Goal: Check status: Check status

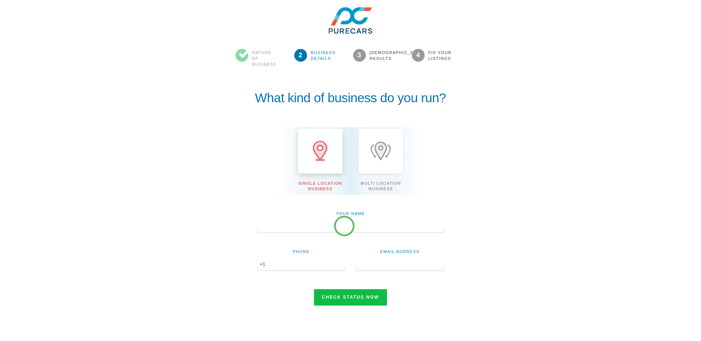
click at [344, 226] on input "text" at bounding box center [351, 227] width 186 height 12
type input "[PERSON_NAME]"
type input "6023001758"
type input "[EMAIL_ADDRESS][DOMAIN_NAME]"
click at [314, 289] on button "Check status now" at bounding box center [350, 297] width 73 height 17
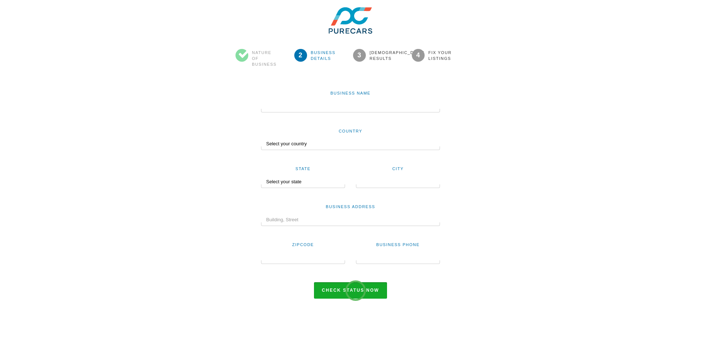
click at [356, 290] on button "Check status now" at bounding box center [350, 290] width 73 height 17
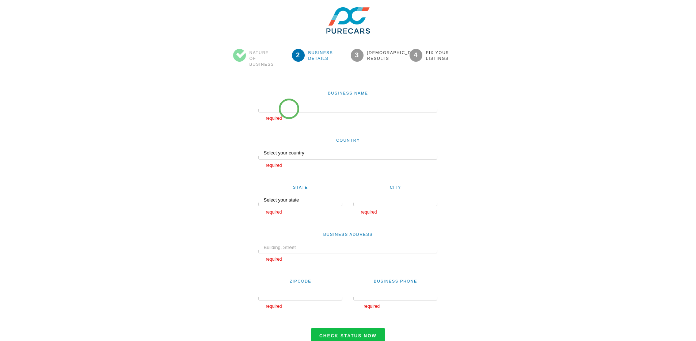
click at [289, 109] on div at bounding box center [347, 111] width 179 height 4
click at [286, 108] on input "text" at bounding box center [347, 106] width 179 height 12
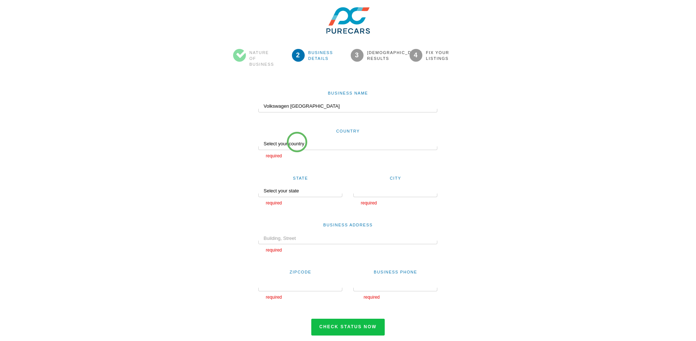
type input "Volkswagen Thousand Oaks"
click at [297, 142] on select "Select your country United States Canada Australia New Zealand India Nigeria Un…" at bounding box center [347, 144] width 179 height 12
select select "US"
click at [258, 138] on select "Select your country United States Canada Australia New Zealand India Nigeria Un…" at bounding box center [347, 144] width 179 height 12
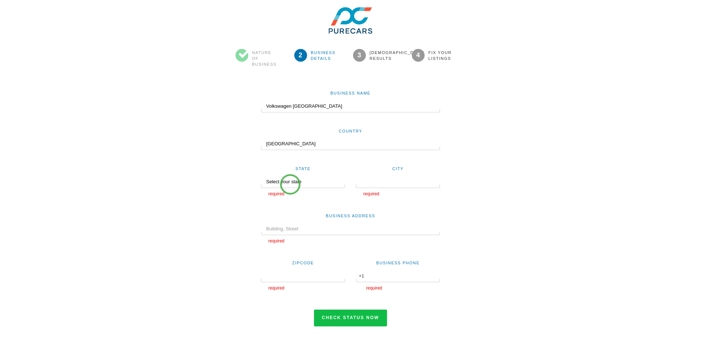
click at [290, 184] on select "Select your state Alabama Alaska Arizona Arkansas California Colorado Connectic…" at bounding box center [300, 182] width 79 height 12
select select "CA"
click at [261, 176] on select "Select your state Alabama Alaska Arizona Arkansas California Colorado Connectic…" at bounding box center [300, 182] width 79 height 12
click at [393, 183] on input "text" at bounding box center [398, 182] width 84 height 12
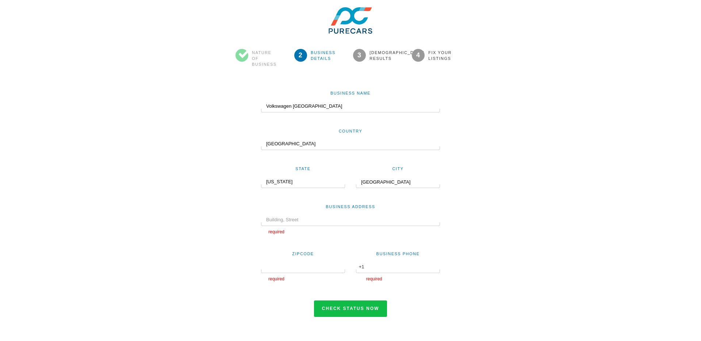
type input "thousand Oaks"
click at [350, 220] on input "text" at bounding box center [350, 220] width 179 height 12
paste input "3550 Auto Mall Drive"
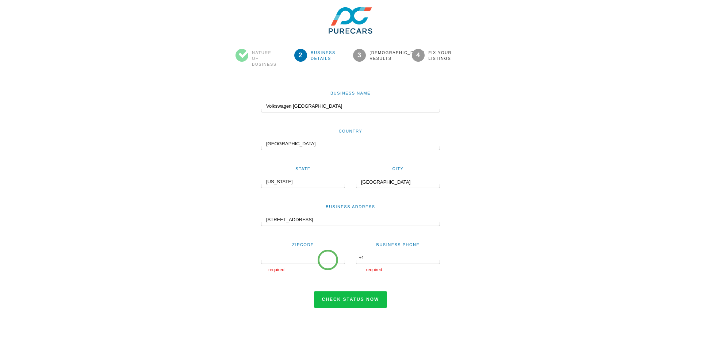
type input "3550 Auto Mall Drive"
click at [328, 260] on div at bounding box center [303, 262] width 84 height 4
click at [313, 258] on input "text" at bounding box center [303, 258] width 84 height 12
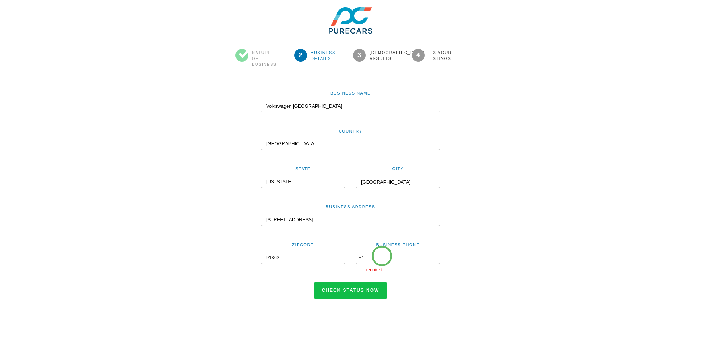
type input "91362"
click at [382, 256] on input "text" at bounding box center [398, 258] width 84 height 12
click at [381, 259] on input "text" at bounding box center [398, 258] width 84 height 12
type input "8054979404"
click at [338, 293] on button "Check status now" at bounding box center [350, 290] width 73 height 17
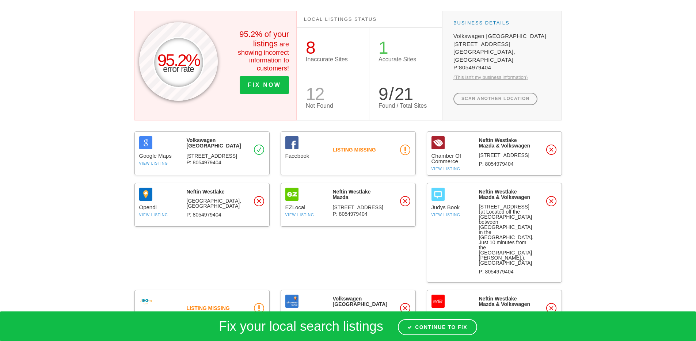
scroll to position [49, 0]
